Goal: Transaction & Acquisition: Download file/media

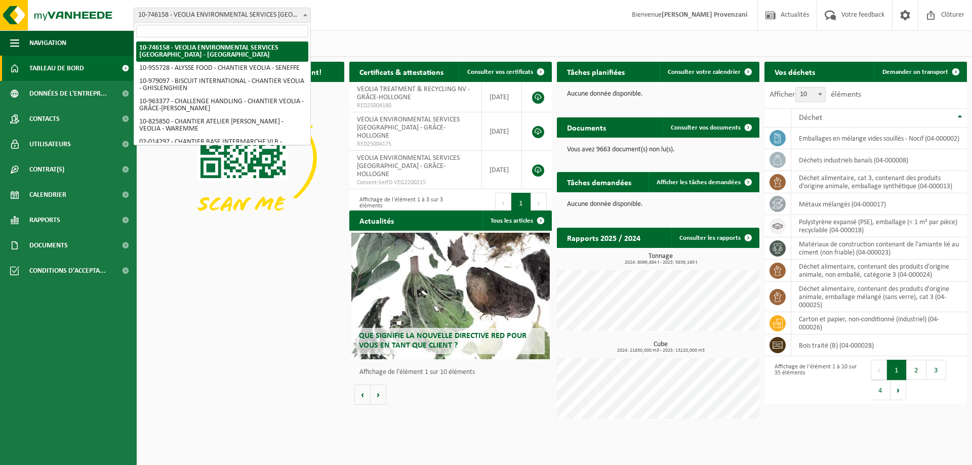
click at [303, 17] on span at bounding box center [305, 14] width 10 height 13
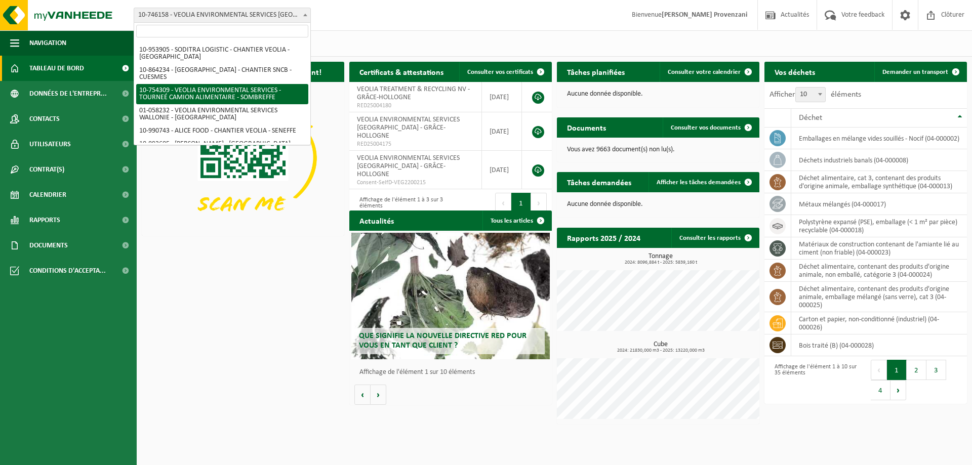
scroll to position [524, 0]
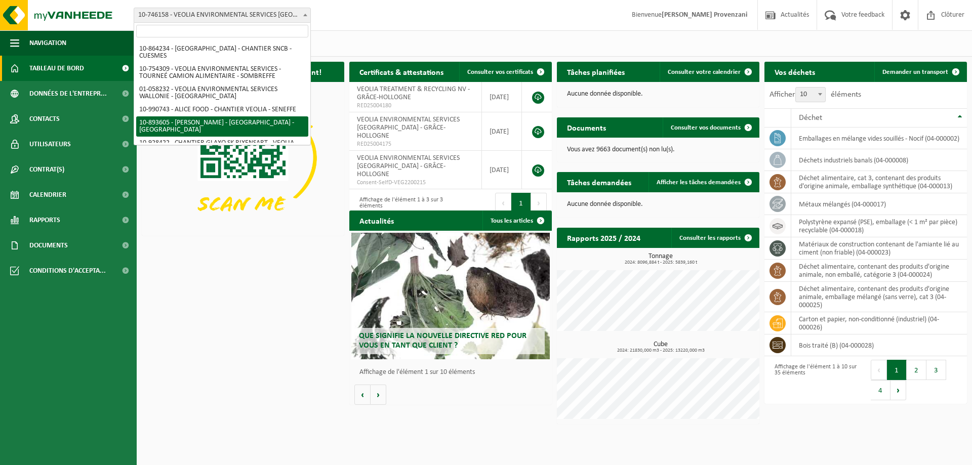
select select "115895"
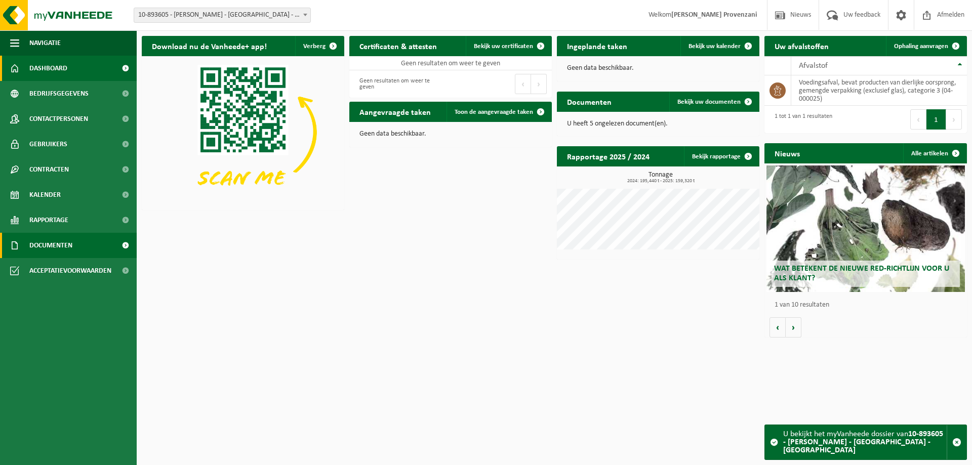
click at [71, 241] on span "Documenten" at bounding box center [50, 245] width 43 height 25
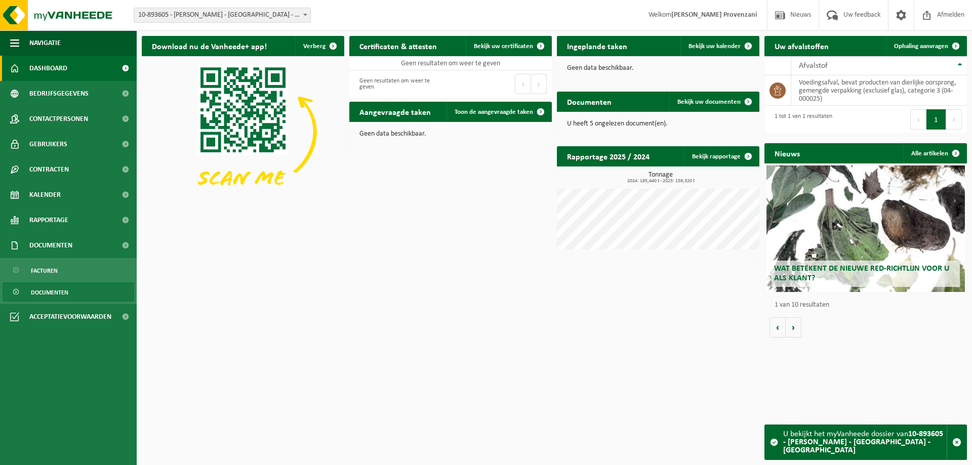
click at [76, 287] on link "Documenten" at bounding box center [69, 292] width 132 height 19
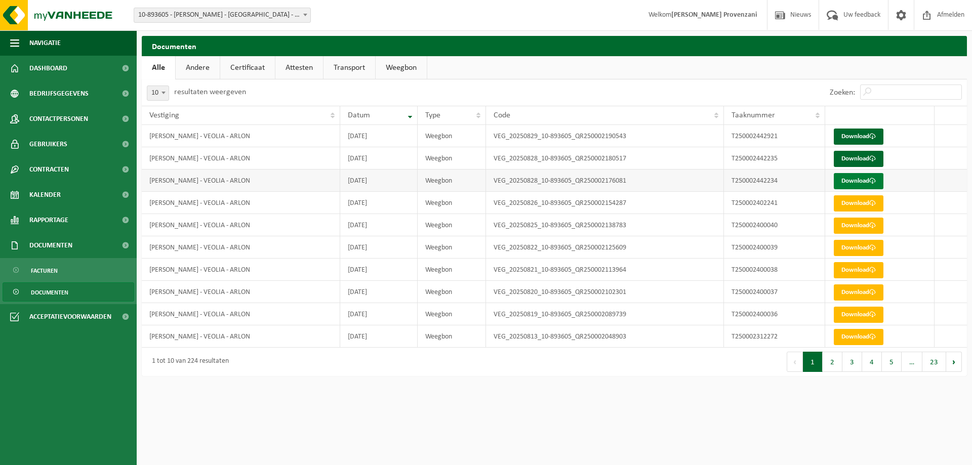
click at [852, 184] on link "Download" at bounding box center [859, 181] width 50 height 16
click at [843, 155] on link "Download" at bounding box center [859, 159] width 50 height 16
click at [845, 132] on link "Download" at bounding box center [859, 137] width 50 height 16
